Goal: Task Accomplishment & Management: Use online tool/utility

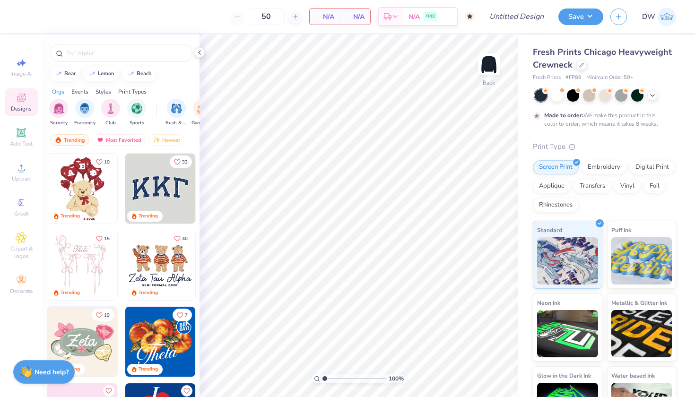
click at [82, 185] on img at bounding box center [82, 189] width 70 height 70
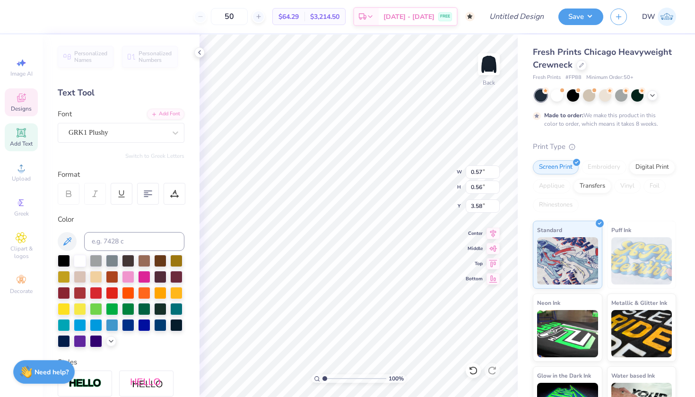
type textarea "Z"
type textarea "D"
type input "0.65"
type input "0.66"
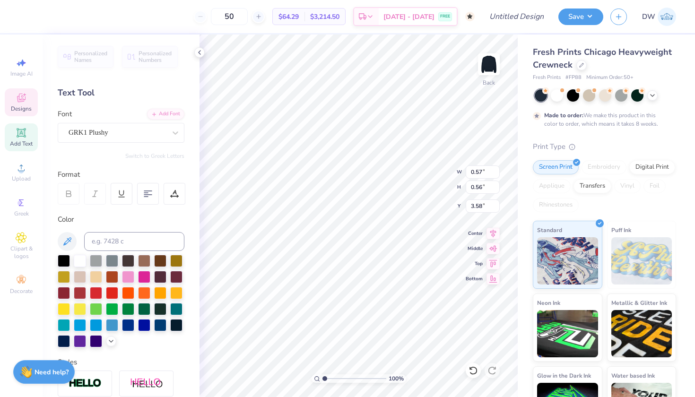
type input "4.13"
type textarea "F"
type textarea "P"
type textarea "B"
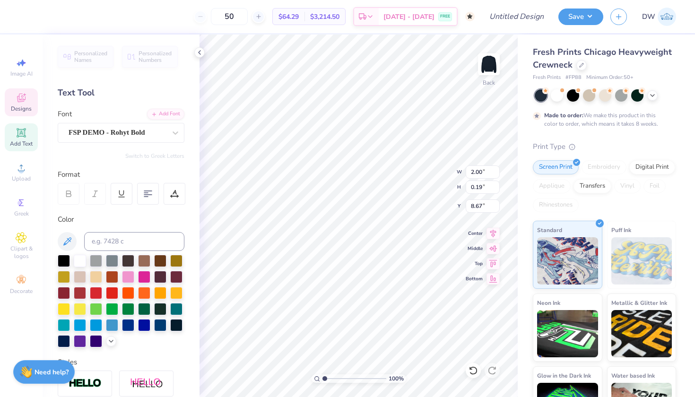
type textarea "Est. 1851"
type input "6.43"
type input "9.19"
click at [475, 373] on icon at bounding box center [473, 370] width 9 height 9
type input "6.36"
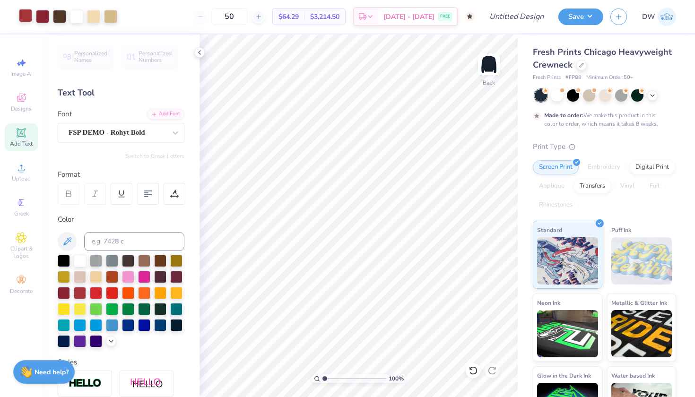
click at [28, 10] on div at bounding box center [25, 15] width 13 height 13
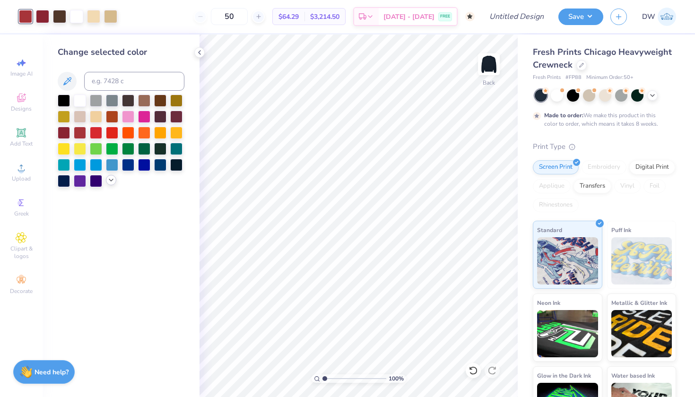
click at [109, 183] on icon at bounding box center [111, 180] width 8 height 8
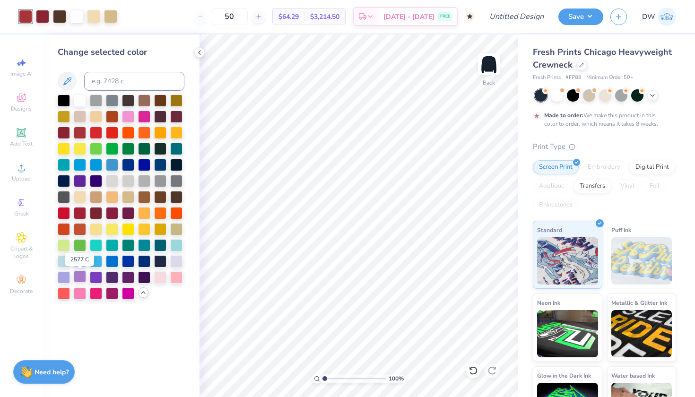
click at [79, 279] on div at bounding box center [80, 277] width 12 height 12
click at [45, 11] on div at bounding box center [42, 15] width 13 height 13
click at [96, 281] on div at bounding box center [96, 277] width 12 height 12
click at [200, 51] on icon at bounding box center [200, 53] width 8 height 8
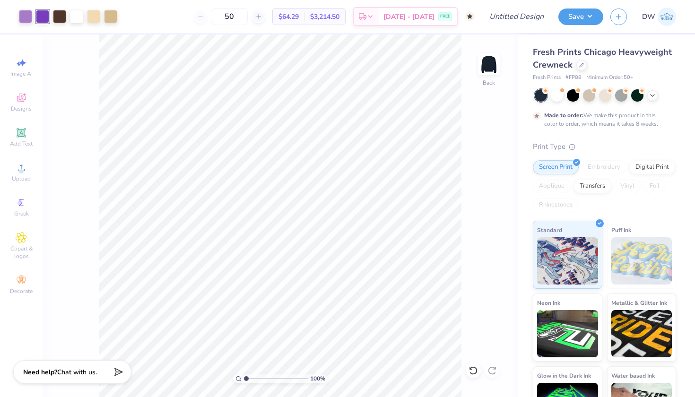
drag, startPoint x: 249, startPoint y: 18, endPoint x: 219, endPoint y: 21, distance: 30.5
click at [219, 21] on div "50" at bounding box center [229, 16] width 71 height 17
click at [57, 16] on div at bounding box center [59, 15] width 13 height 13
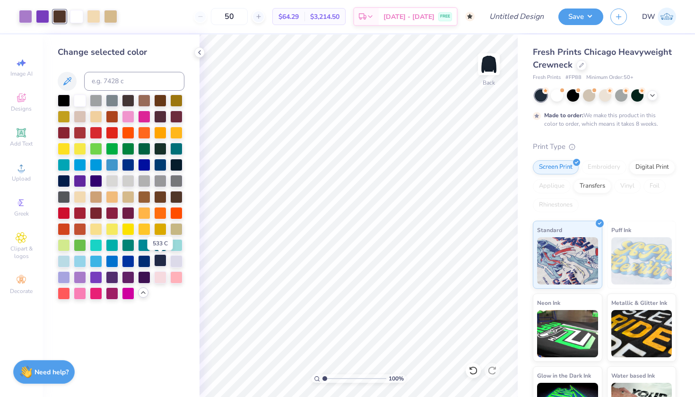
click at [159, 263] on div at bounding box center [160, 261] width 12 height 12
click at [472, 374] on icon at bounding box center [473, 371] width 8 height 9
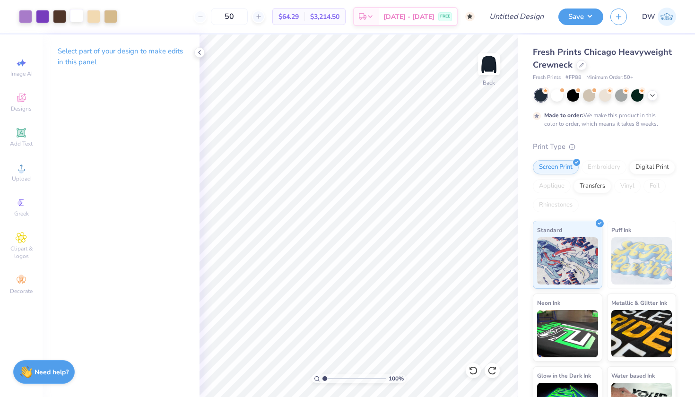
click at [78, 17] on div at bounding box center [76, 15] width 13 height 13
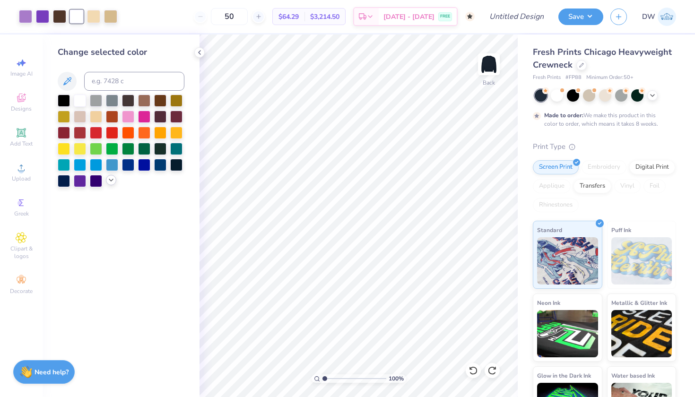
click at [109, 182] on icon at bounding box center [111, 180] width 8 height 8
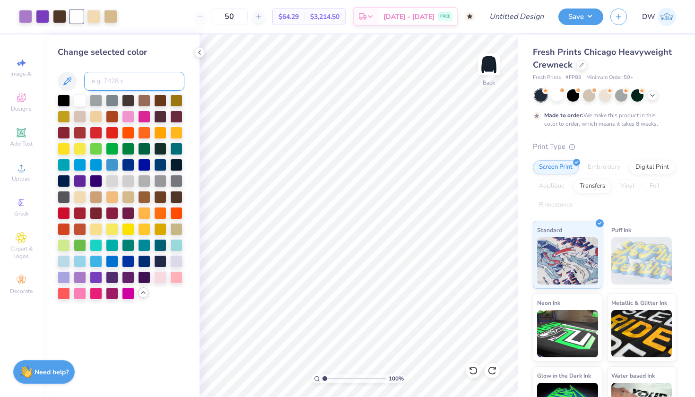
click at [106, 78] on input at bounding box center [134, 81] width 100 height 19
type input "7506"
click at [93, 20] on div at bounding box center [93, 15] width 13 height 13
click at [125, 77] on input at bounding box center [134, 81] width 100 height 19
type input "7506"
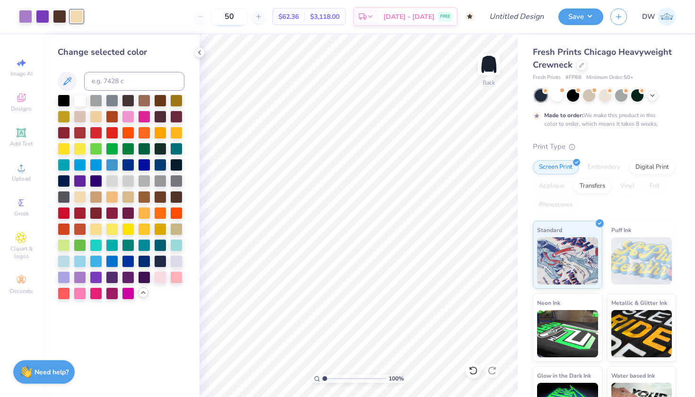
drag, startPoint x: 250, startPoint y: 11, endPoint x: 234, endPoint y: 14, distance: 15.9
click at [234, 14] on input "50" at bounding box center [229, 16] width 37 height 17
type input "65"
click at [43, 16] on div at bounding box center [42, 15] width 13 height 13
click at [80, 280] on div at bounding box center [80, 277] width 12 height 12
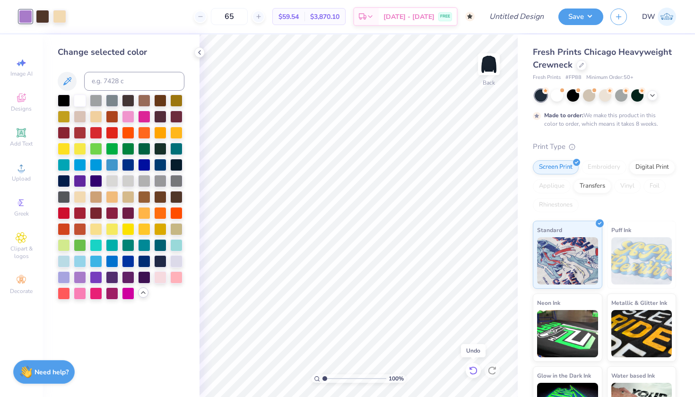
click at [470, 372] on icon at bounding box center [473, 370] width 9 height 9
click at [95, 280] on div at bounding box center [96, 277] width 12 height 12
click at [470, 372] on icon at bounding box center [473, 370] width 9 height 9
click at [61, 17] on div at bounding box center [59, 15] width 13 height 13
click at [94, 280] on div at bounding box center [96, 277] width 12 height 12
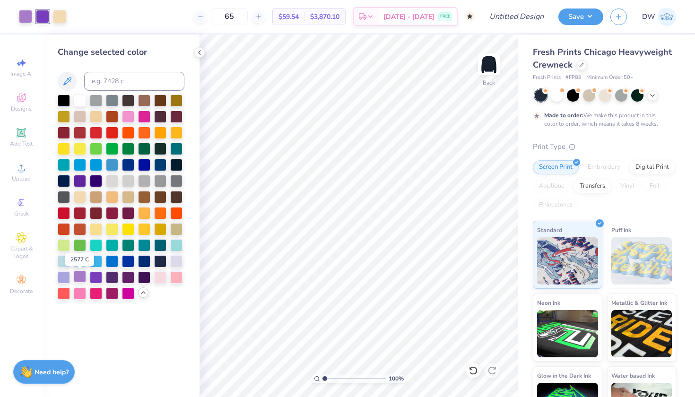
click at [79, 281] on div at bounding box center [80, 277] width 12 height 12
click at [93, 280] on div at bounding box center [96, 277] width 12 height 12
click at [475, 372] on icon at bounding box center [473, 370] width 9 height 9
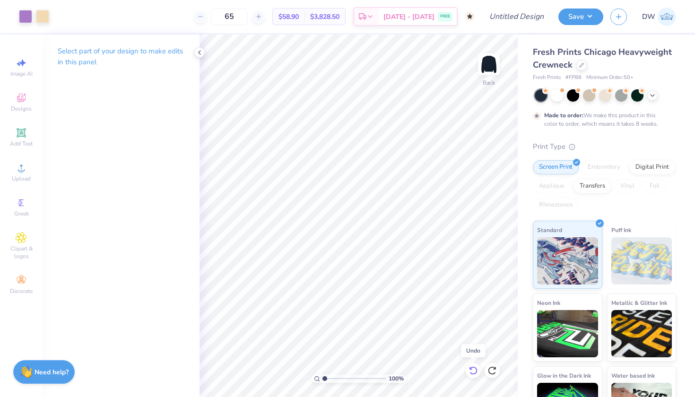
click at [475, 372] on icon at bounding box center [473, 370] width 9 height 9
click at [534, 13] on input "Design Title" at bounding box center [528, 16] width 46 height 19
click at [579, 22] on button "Save" at bounding box center [581, 15] width 45 height 17
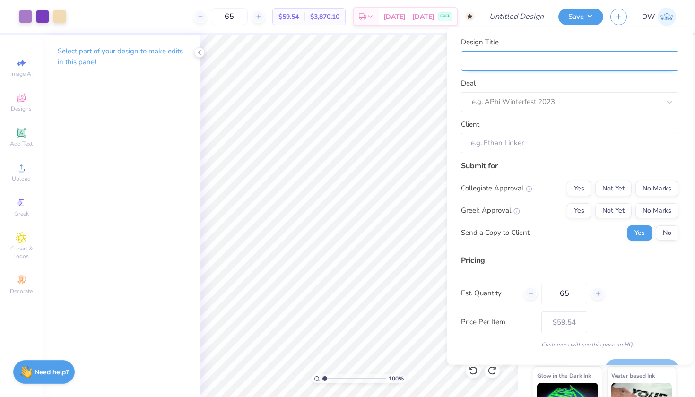
click at [539, 57] on input "Design Title" at bounding box center [570, 61] width 218 height 20
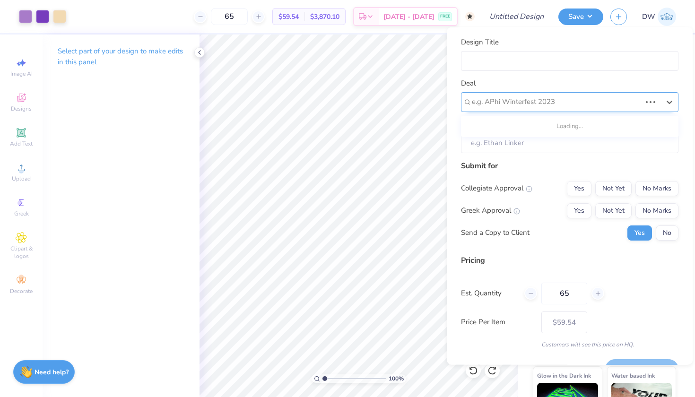
click at [568, 103] on div at bounding box center [556, 102] width 169 height 13
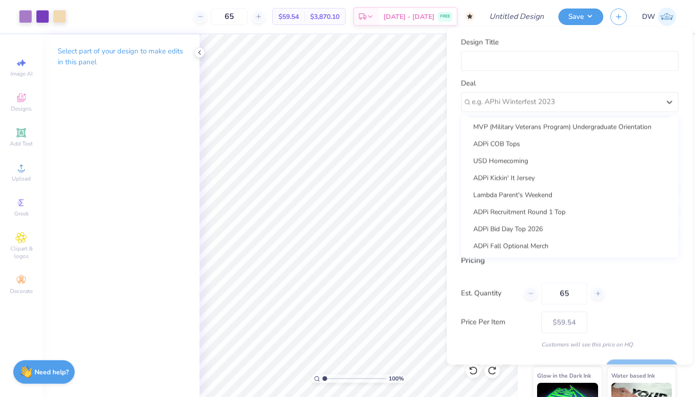
scroll to position [290, 0]
click at [531, 249] on div "ADPi Fall Optional Merch" at bounding box center [570, 246] width 210 height 16
type input "[PERSON_NAME]"
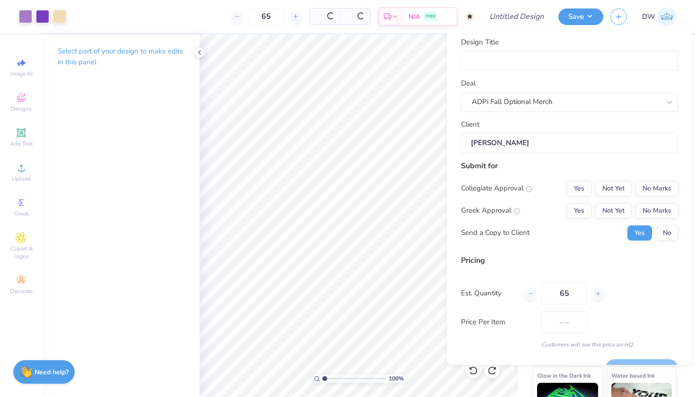
type input "$70.61"
click at [517, 61] on input "Design Title" at bounding box center [570, 61] width 218 height 20
type input "D"
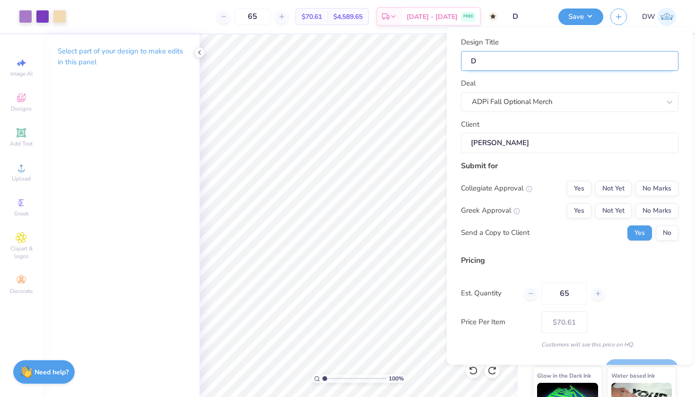
type input "De"
type input "Des"
type input "Desi"
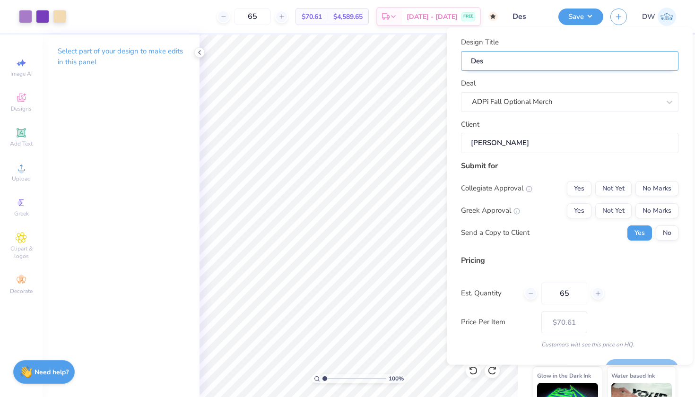
type input "Desi"
type input "Desig"
type input "Desi"
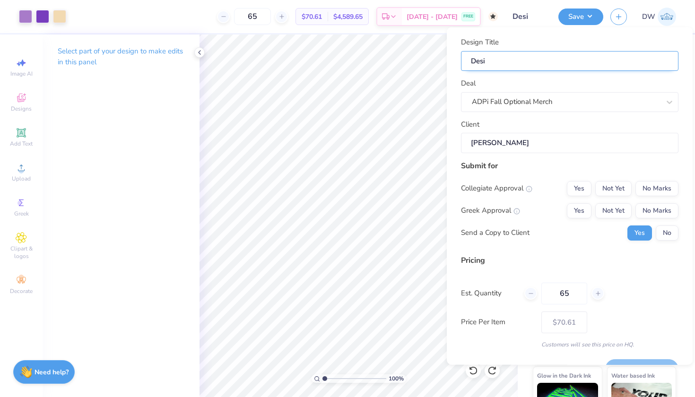
type input "Des"
type input "De"
type input "D"
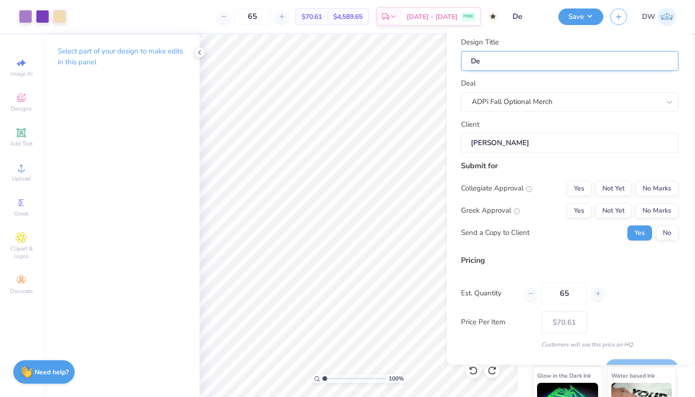
type input "D"
type input "A"
type input "Ad"
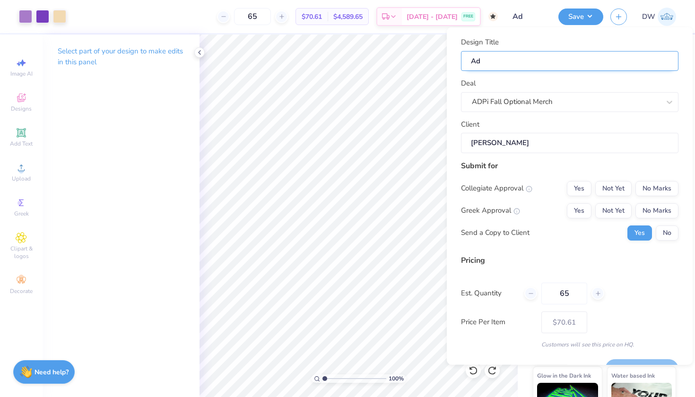
type input "A"
type input "AD"
type input "ADp"
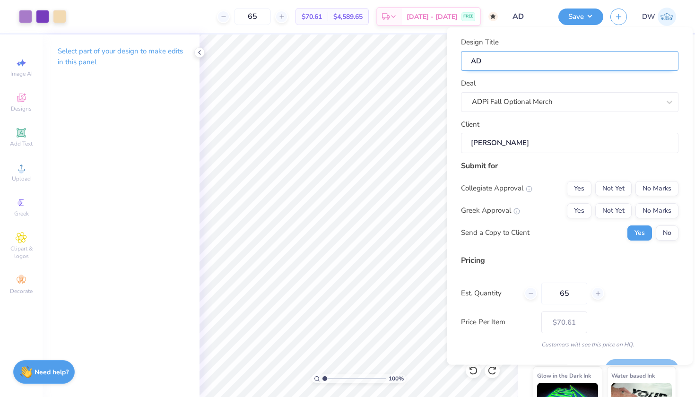
type input "ADp"
type input "ADpi"
type input "ADp"
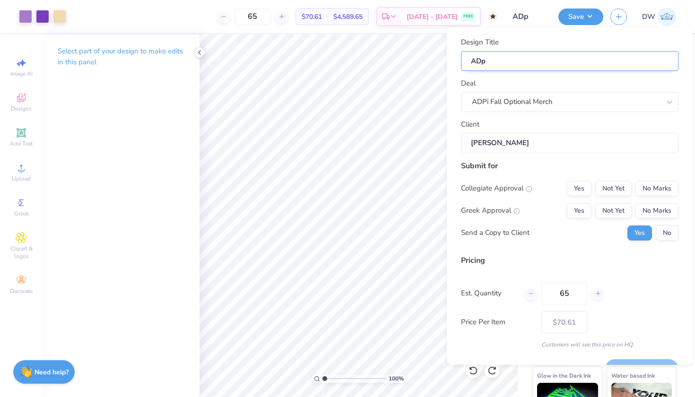
type input "AD"
type input "ADP"
type input "ADPi"
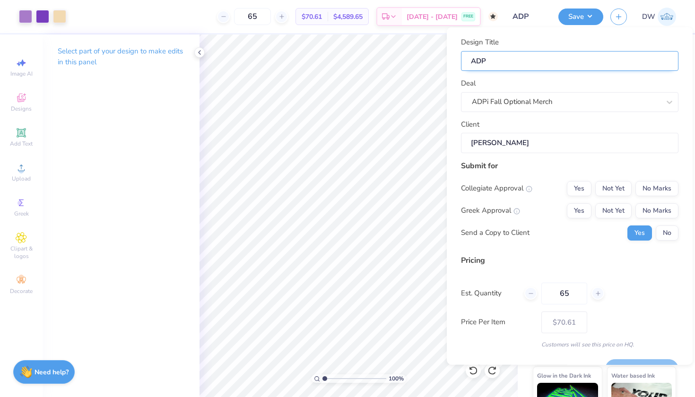
type input "ADPi"
type input "ADPi F"
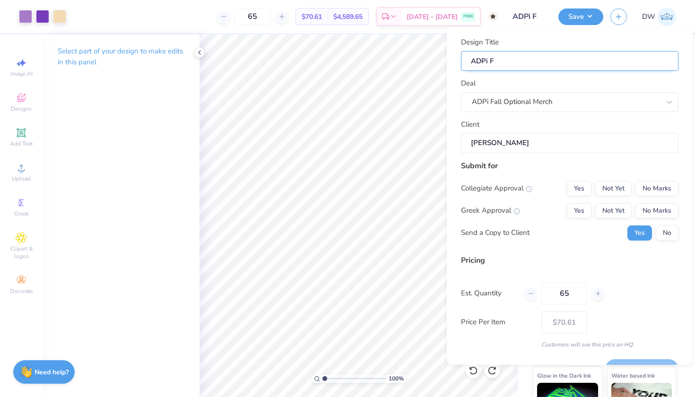
type input "ADPi Fa"
type input "ADPi Fal"
type input "ADPi Fall"
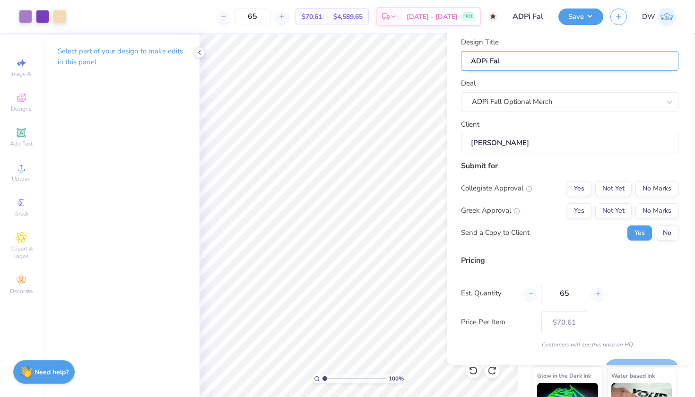
type input "ADPi Fall"
type input "ADPi Fall O"
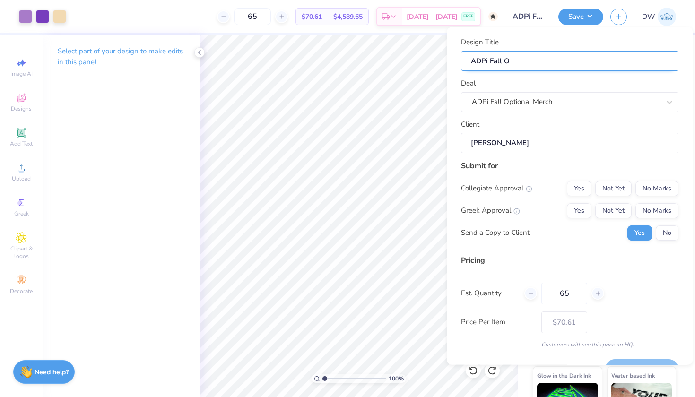
type input "ADPi Fall Op"
type input "ADPi Fall Opt"
type input "ADPi Fall Opti"
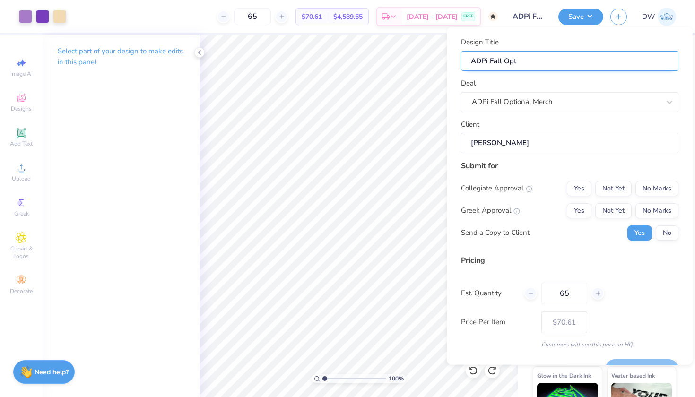
type input "ADPi Fall Opti"
type input "ADPi Fall Optio"
type input "ADPi Fall Option"
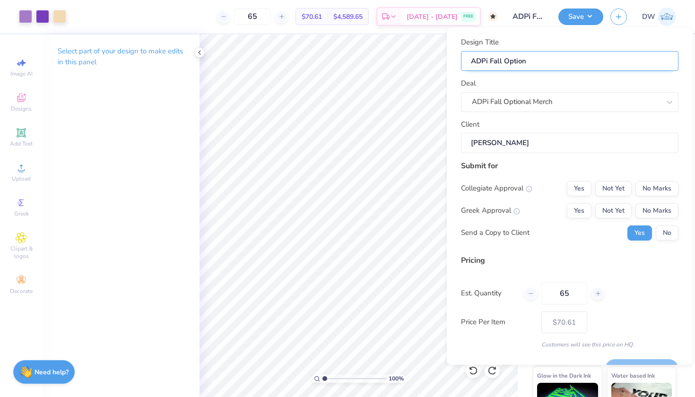
type input "ADPi Fall Optiona"
type input "ADPi Fall Optional"
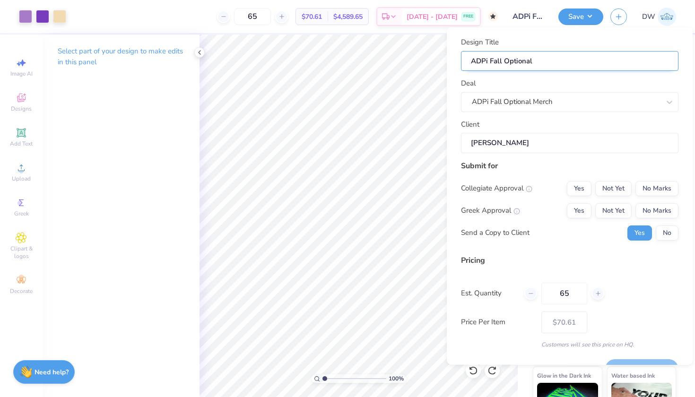
type input "ADPi Fall Optional"
type input "ADPi Fall Optional M"
type input "ADPi Fall Optional Me"
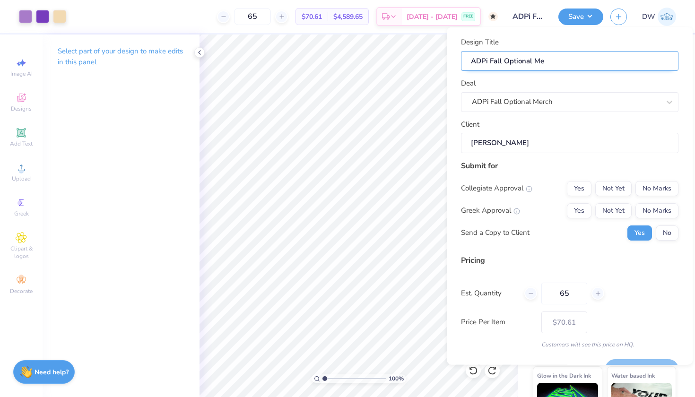
type input "ADPi Fall Optional Mer"
type input "ADPi Fall Optional Merc"
type input "ADPi Fall Optional Merch"
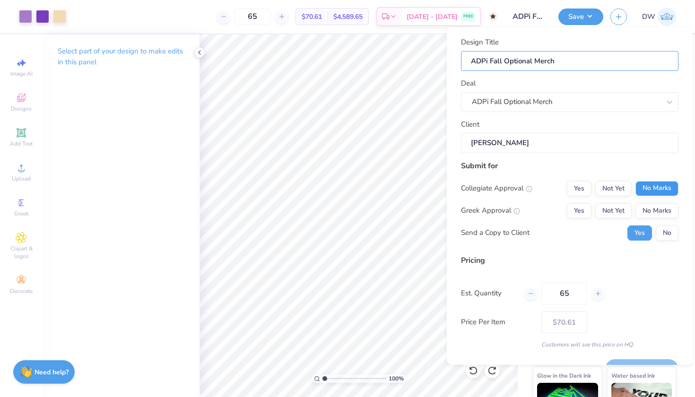
type input "ADPi Fall Optional Merch"
click at [653, 192] on button "No Marks" at bounding box center [657, 188] width 43 height 15
click at [581, 210] on button "Yes" at bounding box center [579, 210] width 25 height 15
type input "$70.61"
click at [660, 231] on button "No" at bounding box center [667, 232] width 23 height 15
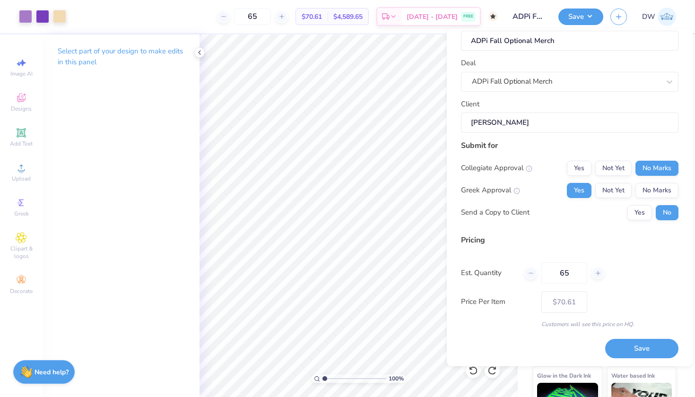
scroll to position [22, 0]
click at [530, 272] on icon at bounding box center [531, 273] width 7 height 7
type input "62"
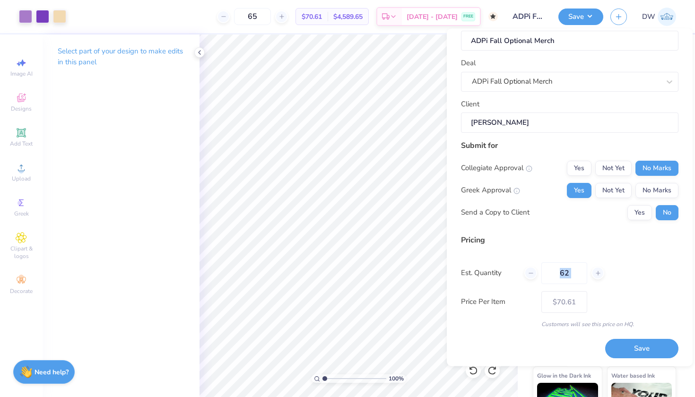
type input "62"
type input "$70.70"
click at [518, 303] on label "Price Per Item" at bounding box center [497, 302] width 73 height 11
click at [530, 272] on icon at bounding box center [531, 273] width 7 height 7
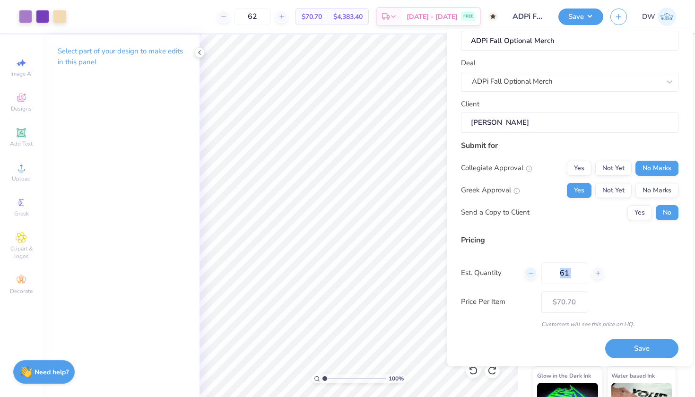
type input "60"
click at [523, 315] on div "Pricing Est. Quantity 60 Price Per Item $70.77 Customers will see this price on…" at bounding box center [570, 281] width 218 height 94
click at [623, 350] on button "Save" at bounding box center [642, 348] width 73 height 19
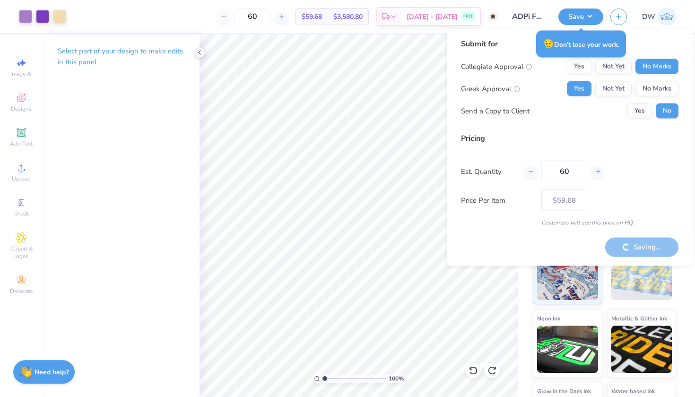
type input "– –"
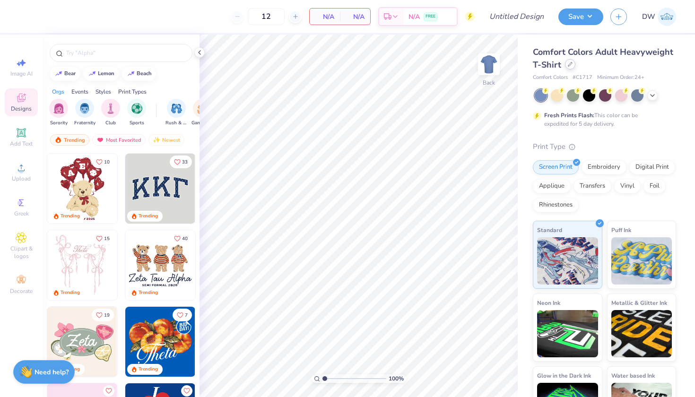
click at [573, 65] on icon at bounding box center [570, 64] width 5 height 5
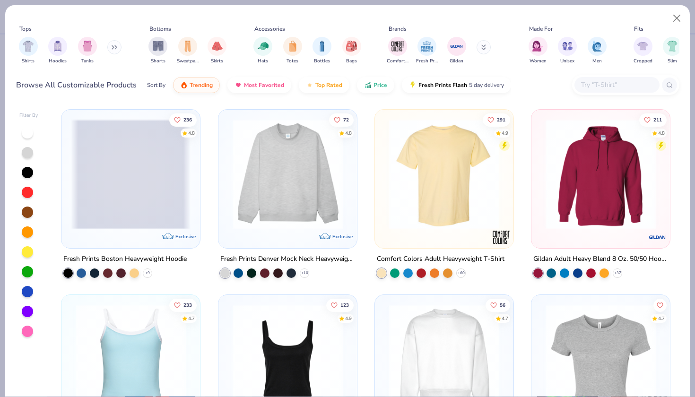
click at [112, 48] on button at bounding box center [114, 47] width 14 height 14
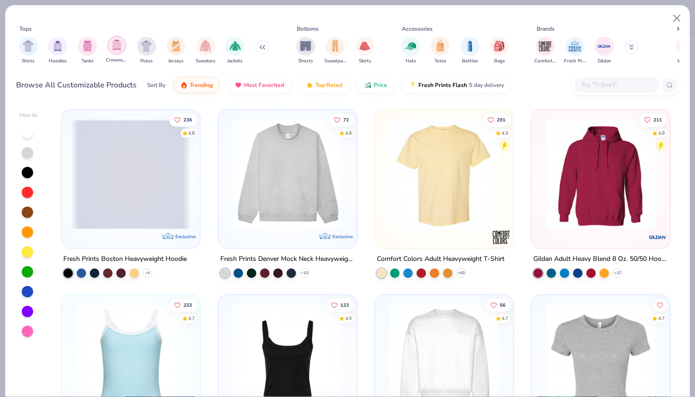
click at [115, 50] on img "filter for Crewnecks" at bounding box center [117, 45] width 10 height 11
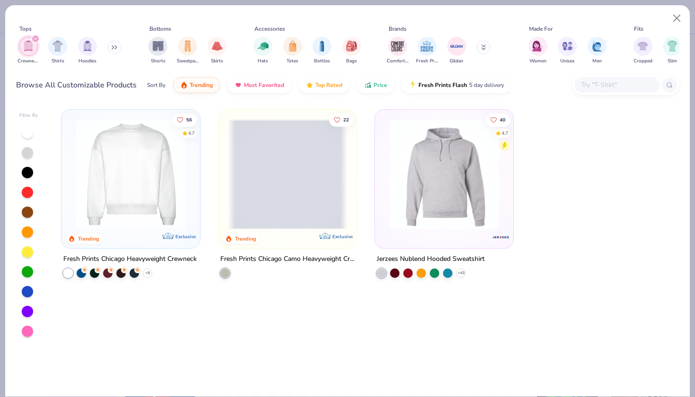
click at [282, 241] on div "22 Trending Exclusive" at bounding box center [288, 179] width 139 height 139
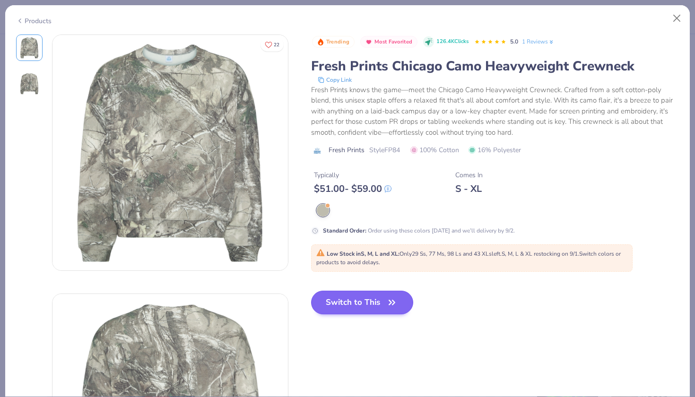
click at [369, 297] on button "Switch to This" at bounding box center [362, 303] width 103 height 24
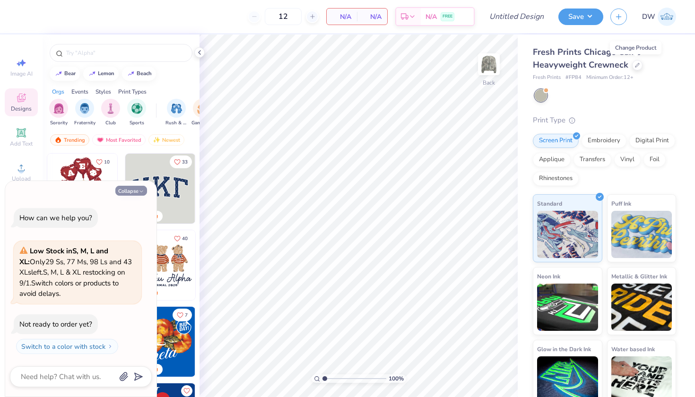
click at [127, 193] on button "Collapse" at bounding box center [131, 191] width 32 height 10
type textarea "x"
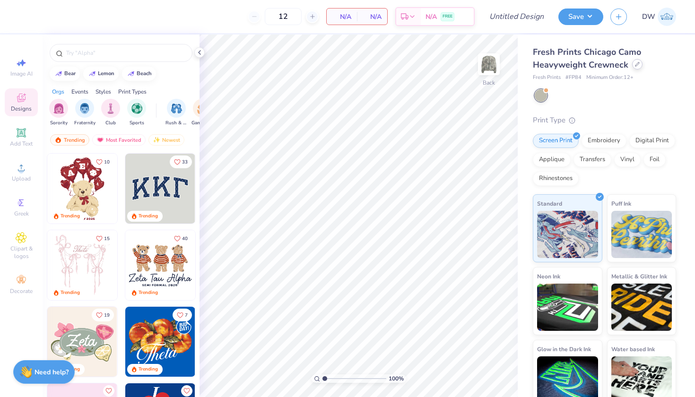
click at [636, 65] on icon at bounding box center [637, 64] width 5 height 5
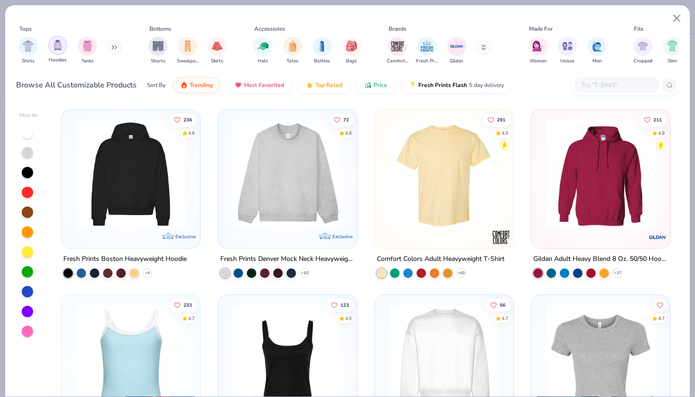
click at [56, 49] on img "filter for Hoodies" at bounding box center [58, 45] width 10 height 11
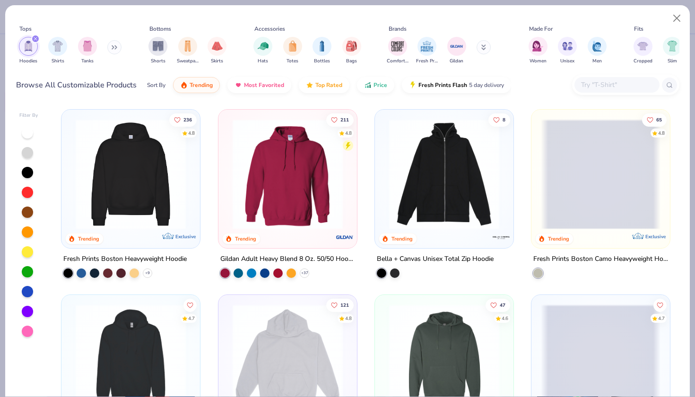
click at [115, 45] on button at bounding box center [114, 47] width 14 height 14
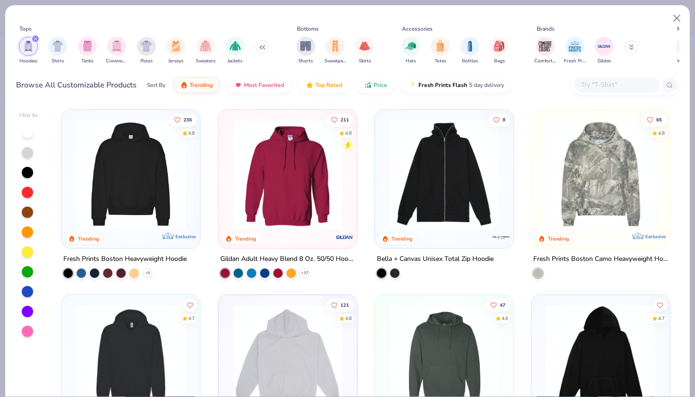
click at [268, 47] on div "Hoodies Shirts Tanks Crewnecks Polos Jerseys Sweaters Jackets" at bounding box center [144, 50] width 256 height 35
click at [372, 90] on button "Price" at bounding box center [375, 83] width 37 height 16
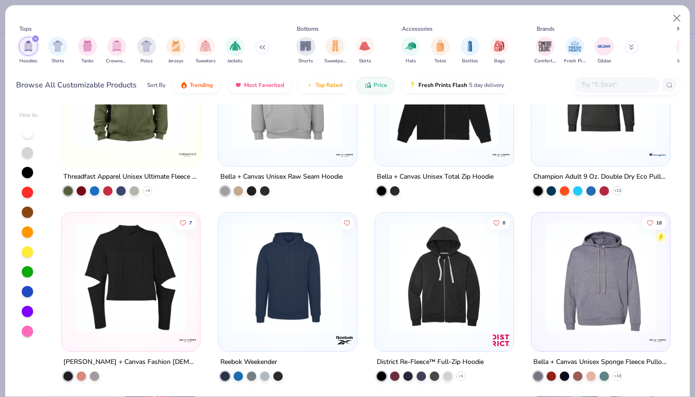
scroll to position [1438, 0]
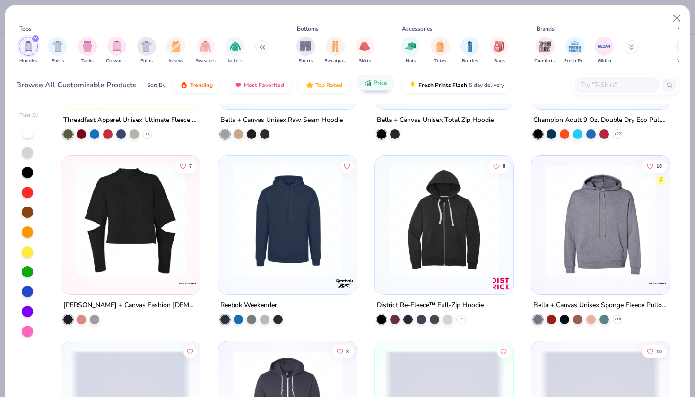
click at [364, 85] on icon "button" at bounding box center [368, 83] width 8 height 9
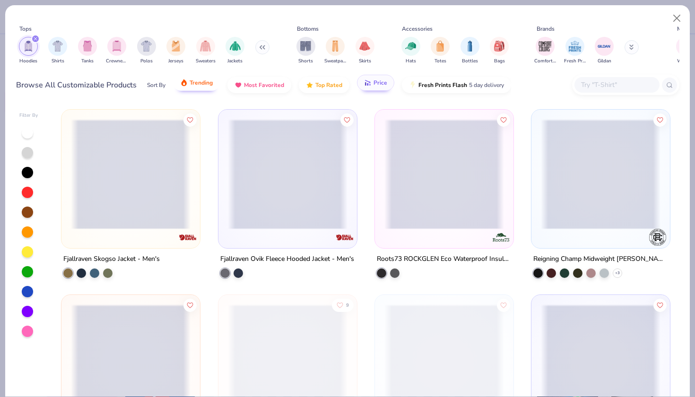
click at [207, 87] on button "Trending" at bounding box center [196, 83] width 47 height 16
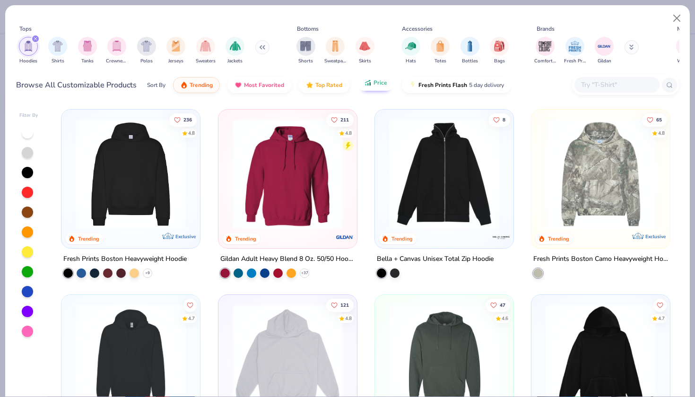
click at [153, 255] on div "Fresh Prints Boston Heavyweight Hoodie" at bounding box center [124, 260] width 123 height 12
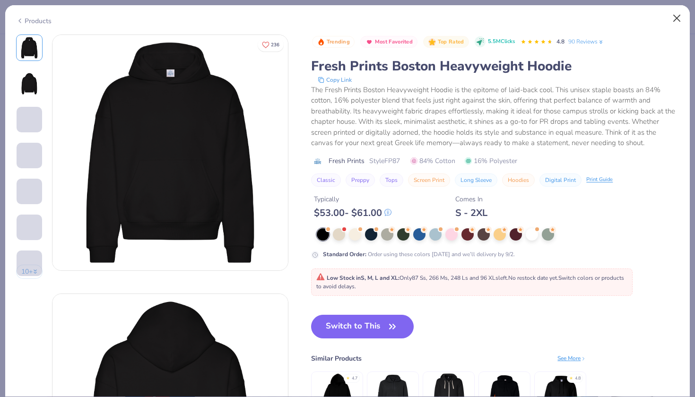
click at [679, 15] on button "Close" at bounding box center [677, 18] width 18 height 18
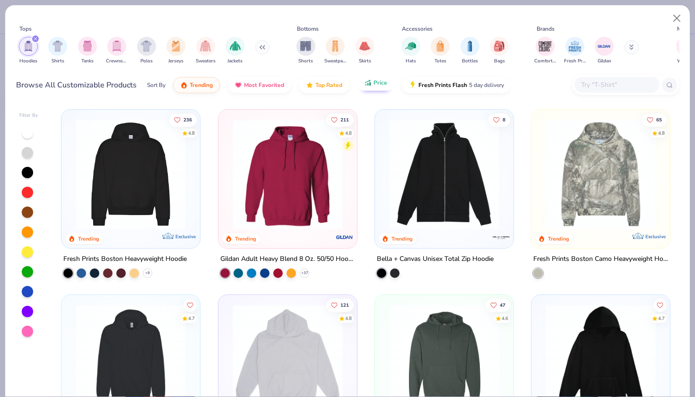
click at [29, 293] on div at bounding box center [27, 291] width 11 height 11
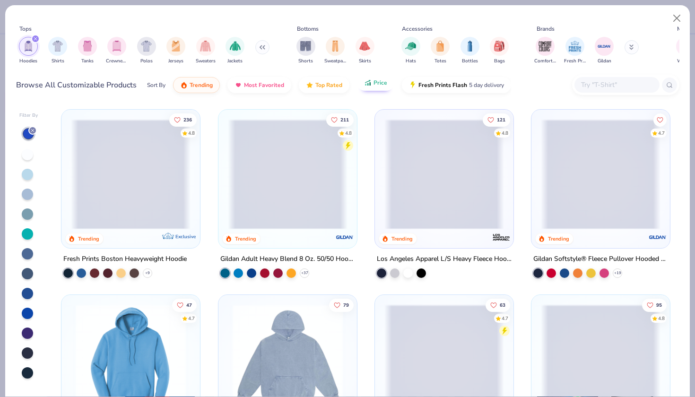
click at [32, 129] on icon at bounding box center [33, 131] width 6 height 6
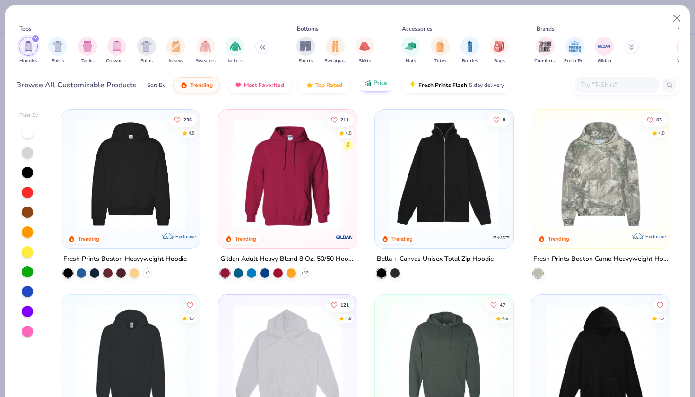
click at [27, 311] on div at bounding box center [27, 311] width 11 height 11
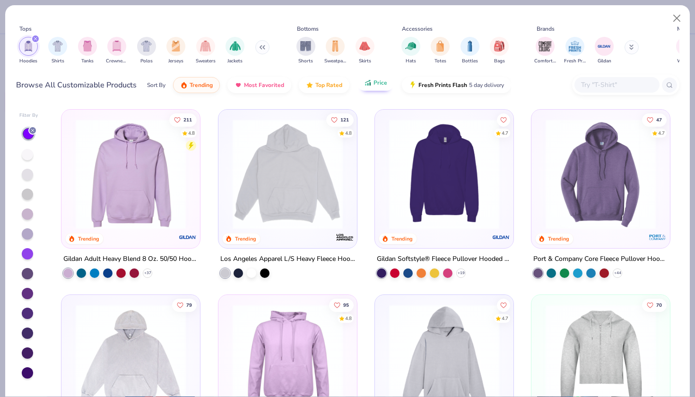
click at [134, 229] on img at bounding box center [131, 174] width 120 height 110
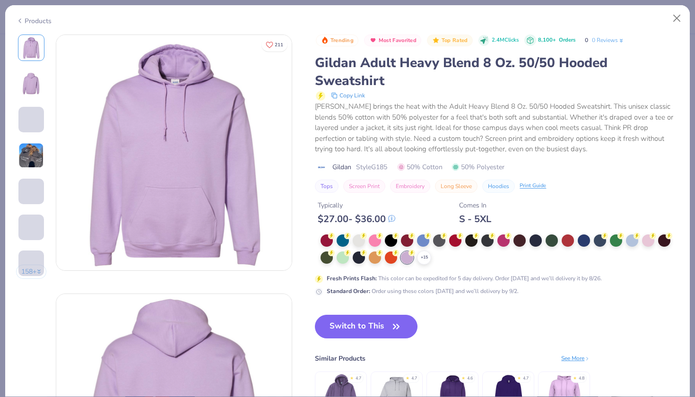
click at [681, 19] on button "Close" at bounding box center [677, 18] width 18 height 18
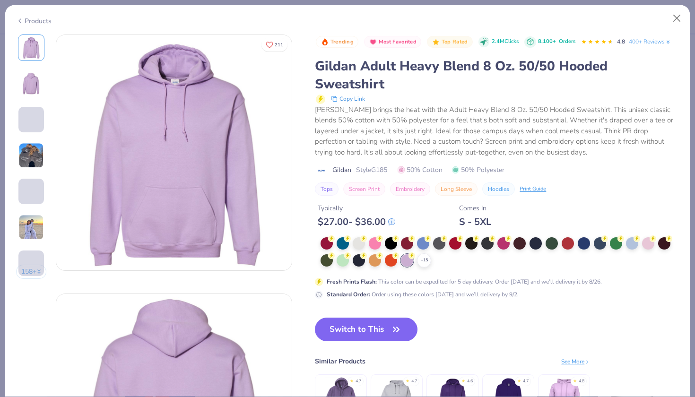
click at [677, 18] on button "Close" at bounding box center [677, 18] width 18 height 18
